Goal: Transaction & Acquisition: Download file/media

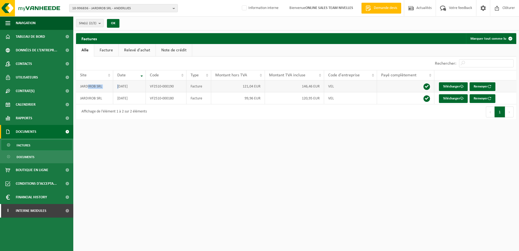
click at [119, 83] on tr "JARDIROB SRL 2025-10-09 VF2510-000190 Facture 121,04 EUR 146,46 EUR VEL Télécha…" at bounding box center [296, 86] width 441 height 12
drag, startPoint x: 119, startPoint y: 83, endPoint x: 219, endPoint y: 65, distance: 102.0
click at [181, 73] on tr "Site Date Code Type Montant hors TVA Montant TVA incluse Code d'entreprise Payé…" at bounding box center [296, 75] width 441 height 10
click at [328, 196] on html "10-996836 - JARDIROB SRL - ANDERLUES 10-996836 - JARDIROB SRL - ANDERLUES 10-99…" at bounding box center [259, 125] width 519 height 251
click at [175, 9] on b "button" at bounding box center [175, 8] width 5 height 8
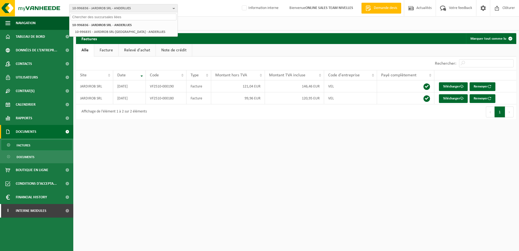
click at [148, 18] on input "text" at bounding box center [124, 17] width 106 height 7
paste input "10-959627"
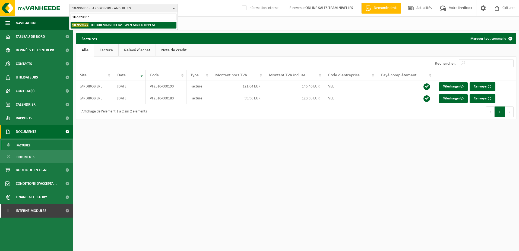
type input "10-959627"
click at [141, 26] on strong "10-959627 - TOITUREMAESTRO BV - WEZEMBEEK-OPPEM" at bounding box center [113, 25] width 83 height 4
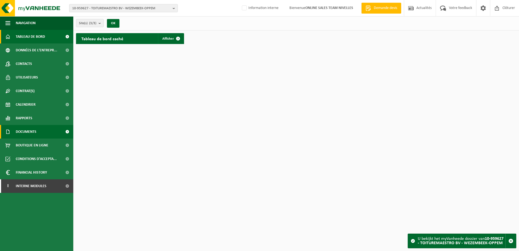
click at [40, 134] on link "Documents" at bounding box center [36, 132] width 73 height 14
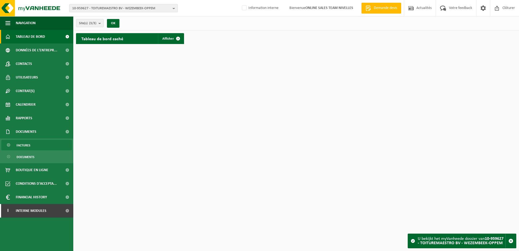
click at [40, 146] on link "Factures" at bounding box center [36, 145] width 71 height 10
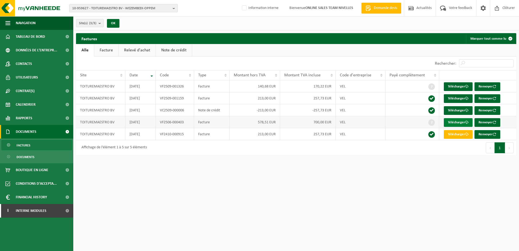
click at [452, 119] on link "Télécharger" at bounding box center [458, 122] width 29 height 9
click at [242, 10] on label "Information interne" at bounding box center [260, 8] width 38 height 8
click at [240, 0] on input "Information interne" at bounding box center [240, 0] width 0 height 0
checkbox input "true"
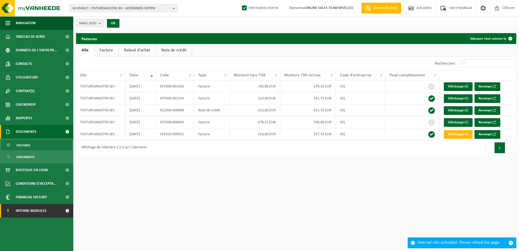
click at [68, 212] on span at bounding box center [67, 211] width 12 height 14
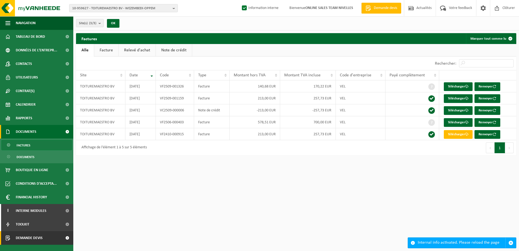
click at [67, 240] on span at bounding box center [67, 238] width 12 height 14
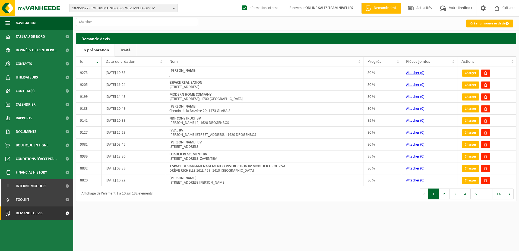
click at [103, 21] on input "text" at bounding box center [137, 22] width 122 height 8
paste input "RFQ25007507"
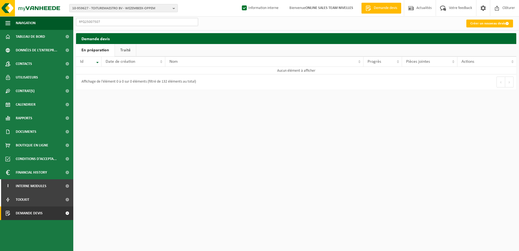
type input "RFQ25007507"
click at [125, 54] on link "Traité" at bounding box center [125, 50] width 21 height 12
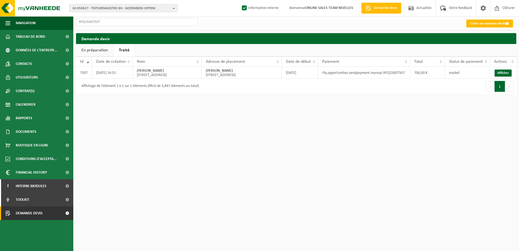
click at [277, 217] on html "10-959627 - TOITUREMAESTRO BV - WEZEMBEEK-OPPEM 10-959627 - TOITUREMAESTRO BV -…" at bounding box center [259, 125] width 519 height 251
